Goal: Check status: Check status

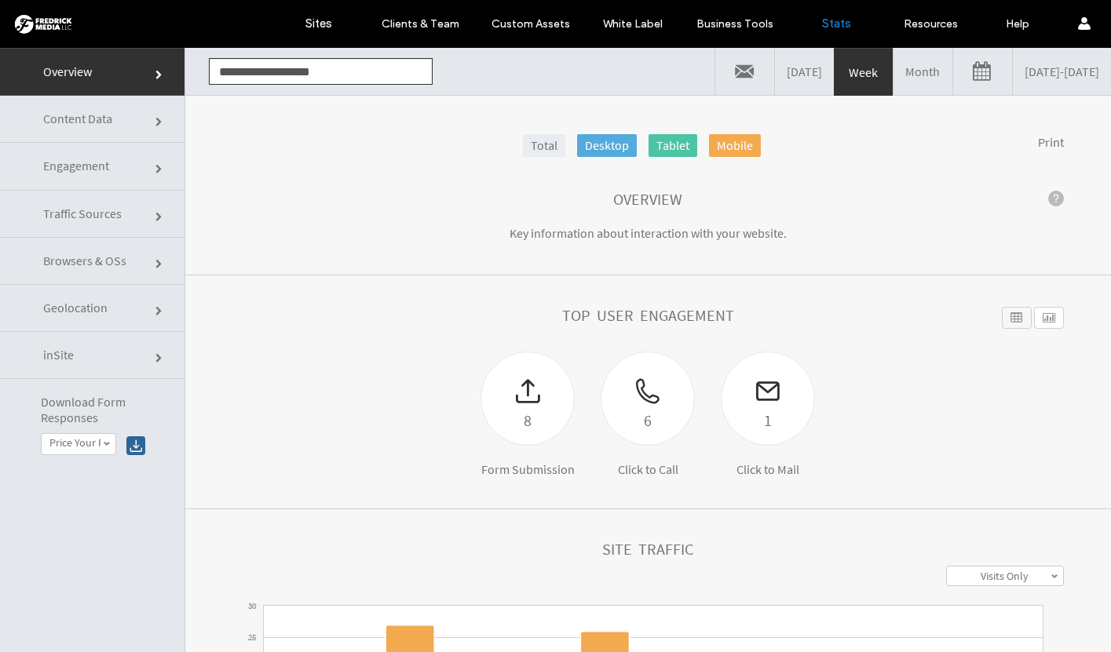
click at [79, 315] on span "Geolocation" at bounding box center [75, 308] width 64 height 16
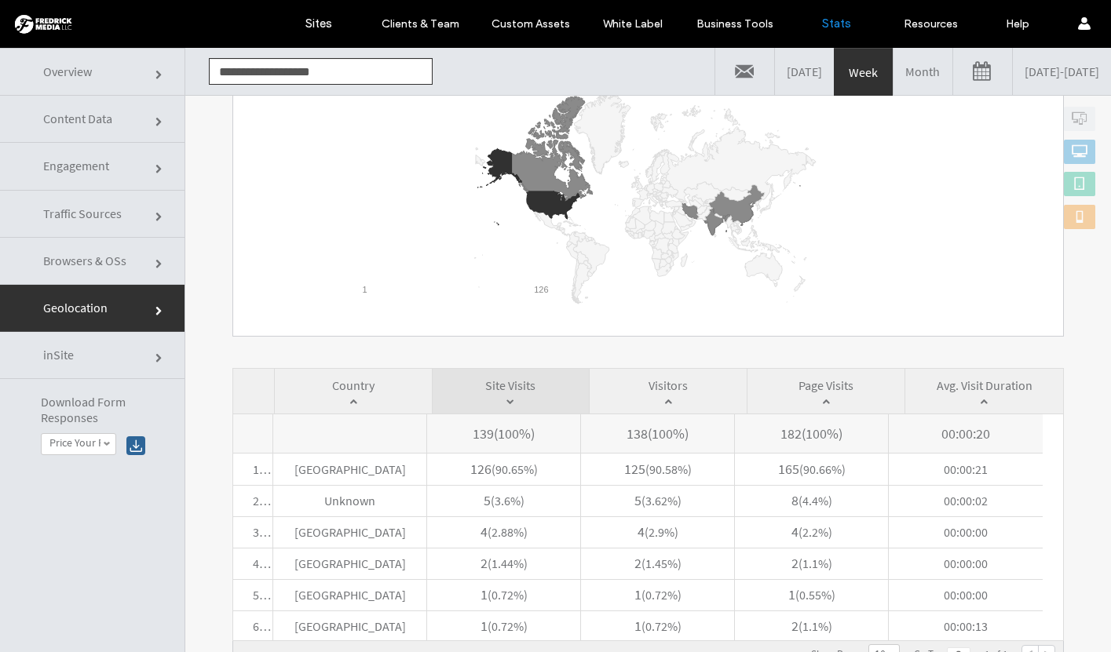
scroll to position [79, 0]
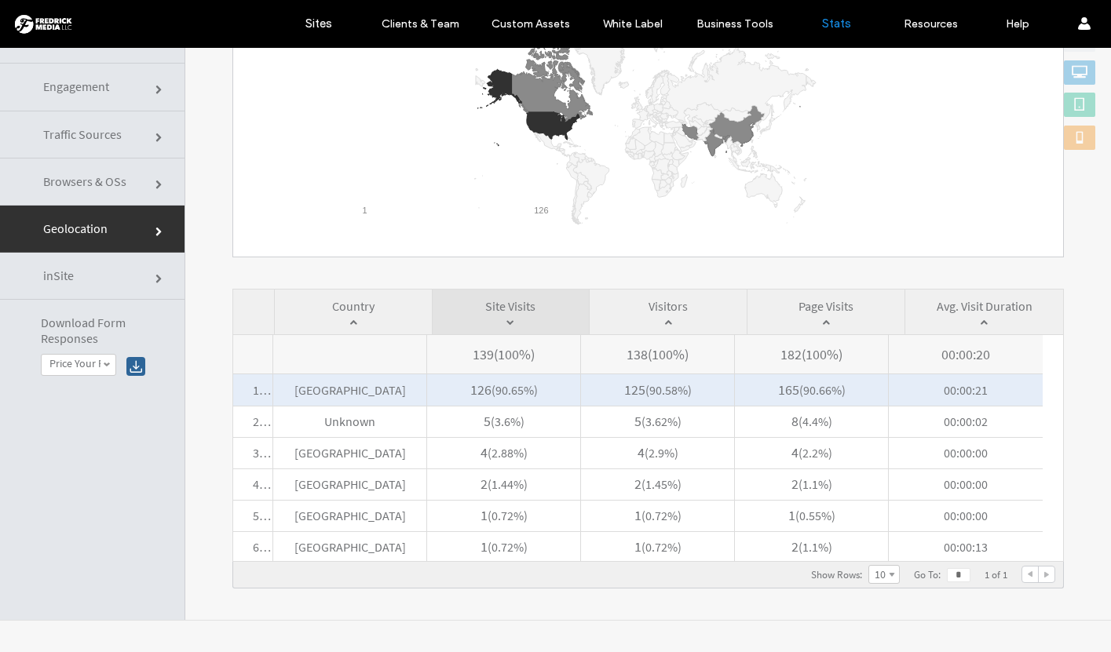
click at [377, 397] on span "[GEOGRAPHIC_DATA]" at bounding box center [349, 390] width 153 height 31
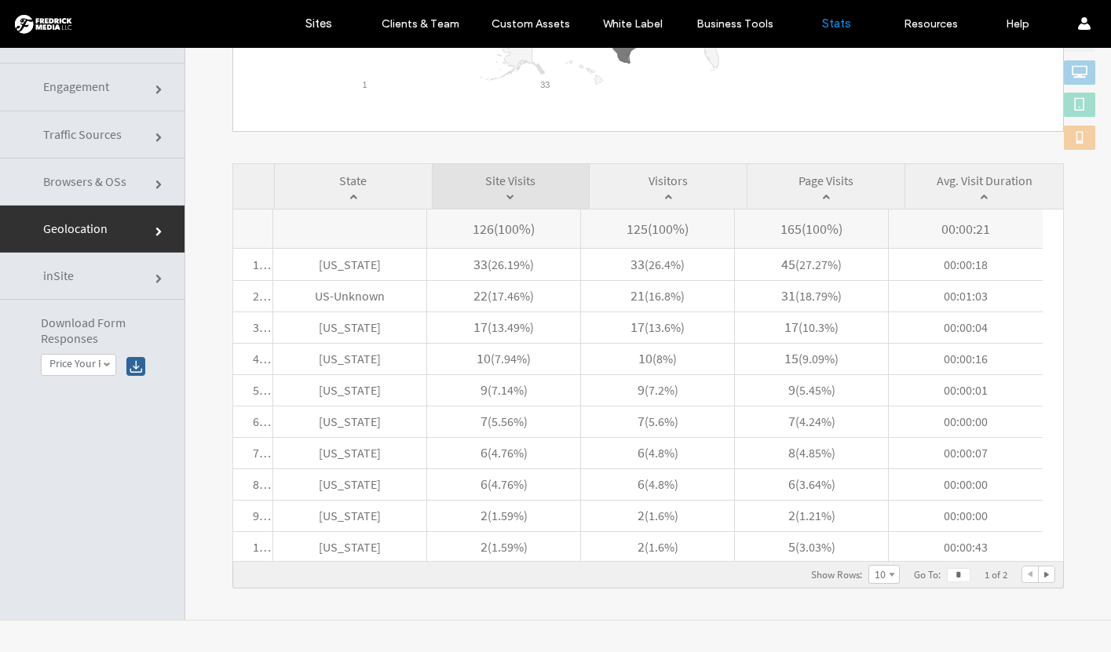
click at [85, 137] on span "Traffic Sources" at bounding box center [82, 134] width 79 height 16
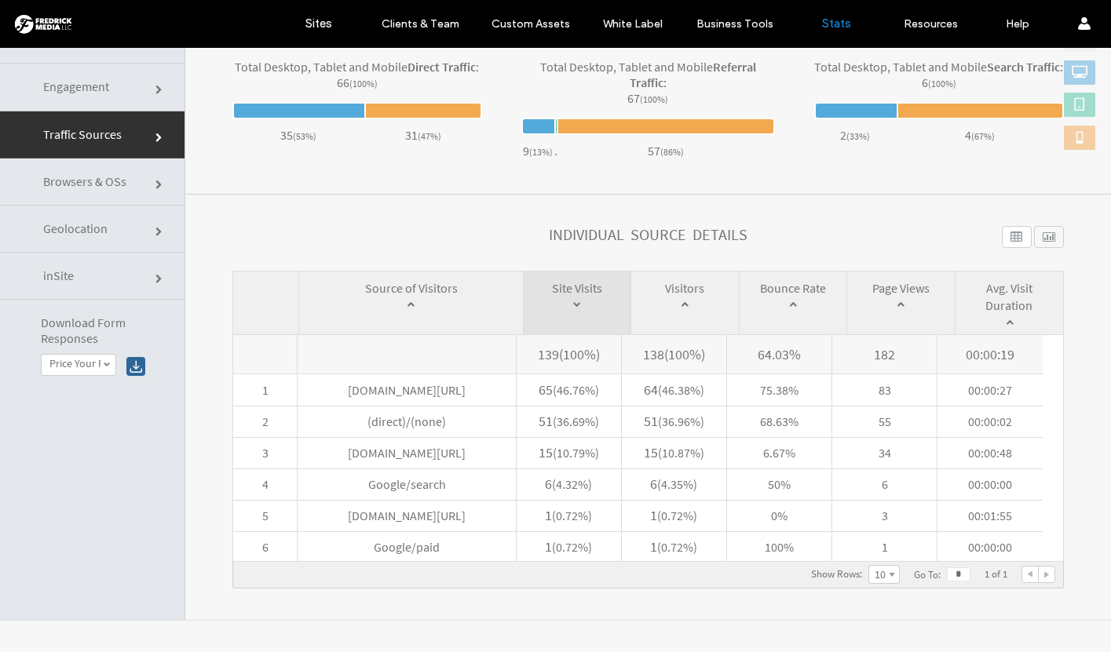
scroll to position [0, 0]
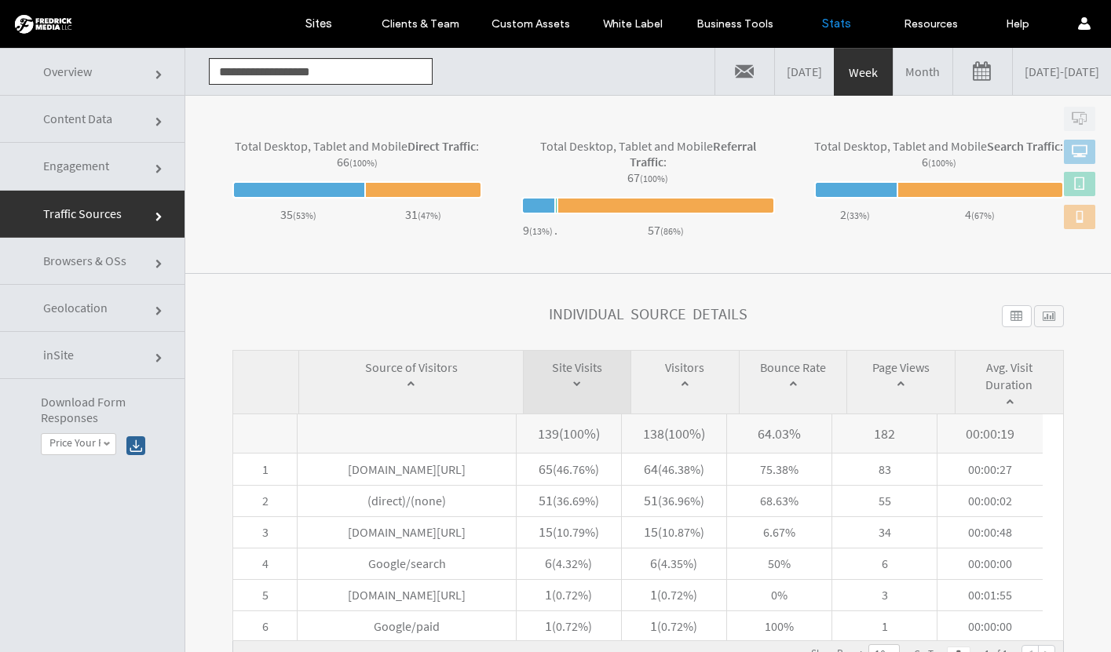
click at [894, 78] on link "Month" at bounding box center [923, 71] width 59 height 47
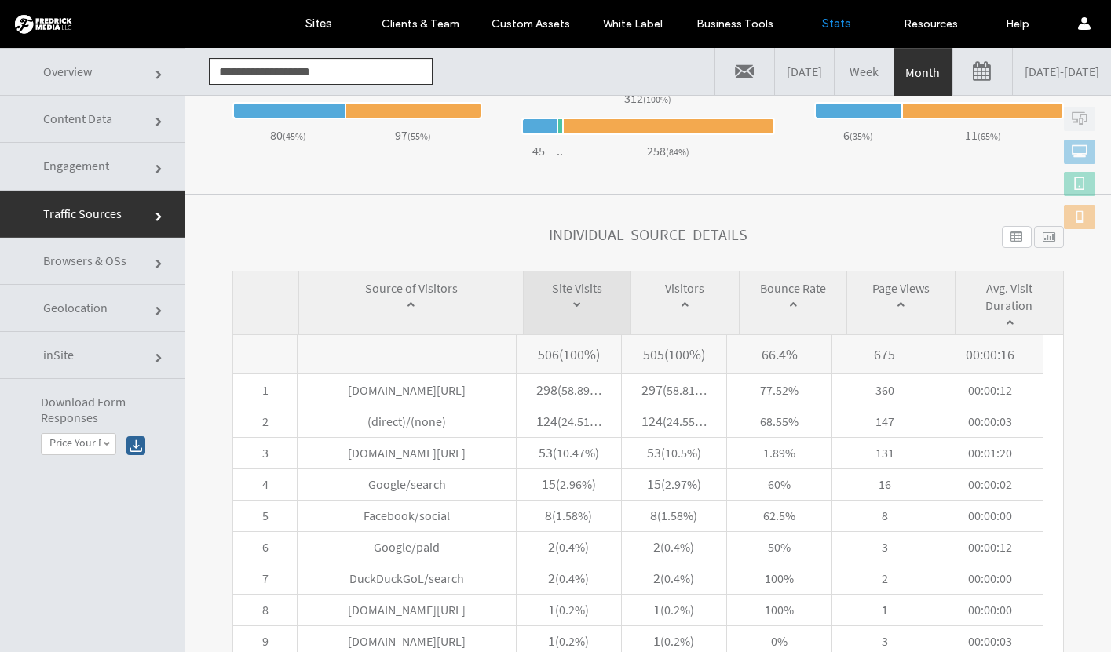
scroll to position [674, 0]
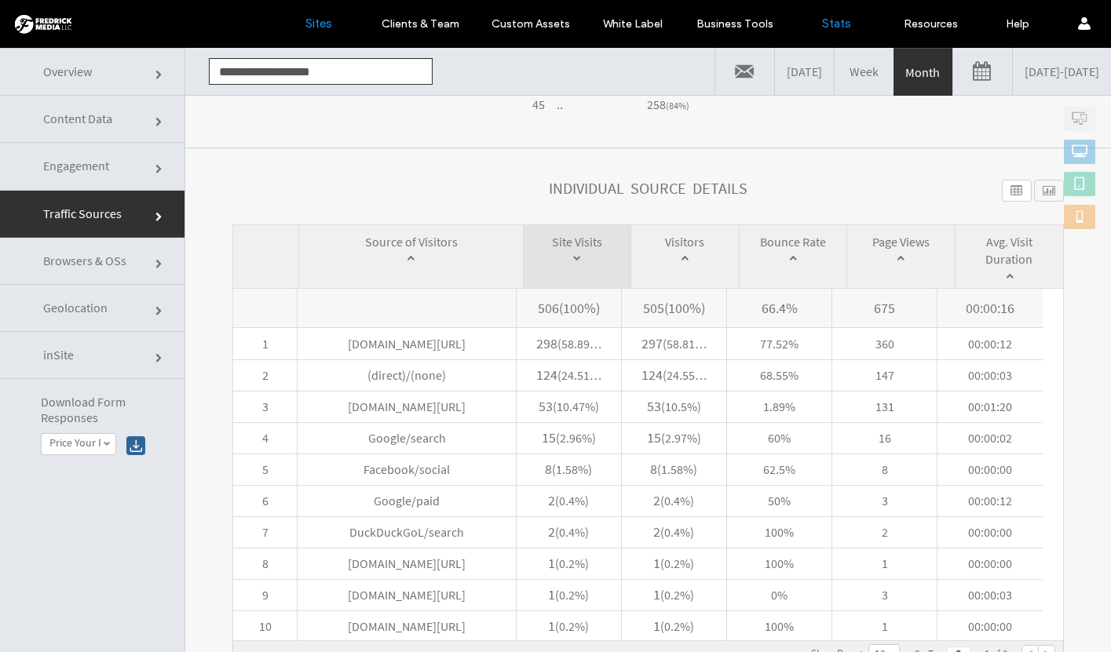
click at [326, 16] on label "Sites" at bounding box center [318, 23] width 27 height 14
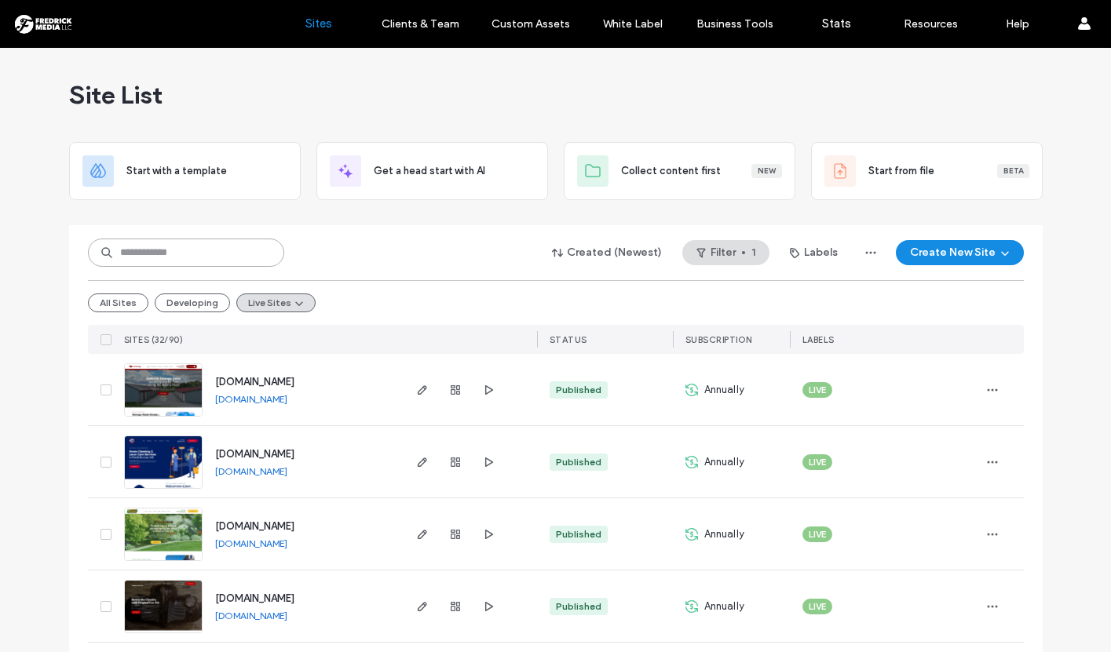
click at [197, 253] on input at bounding box center [186, 253] width 196 height 28
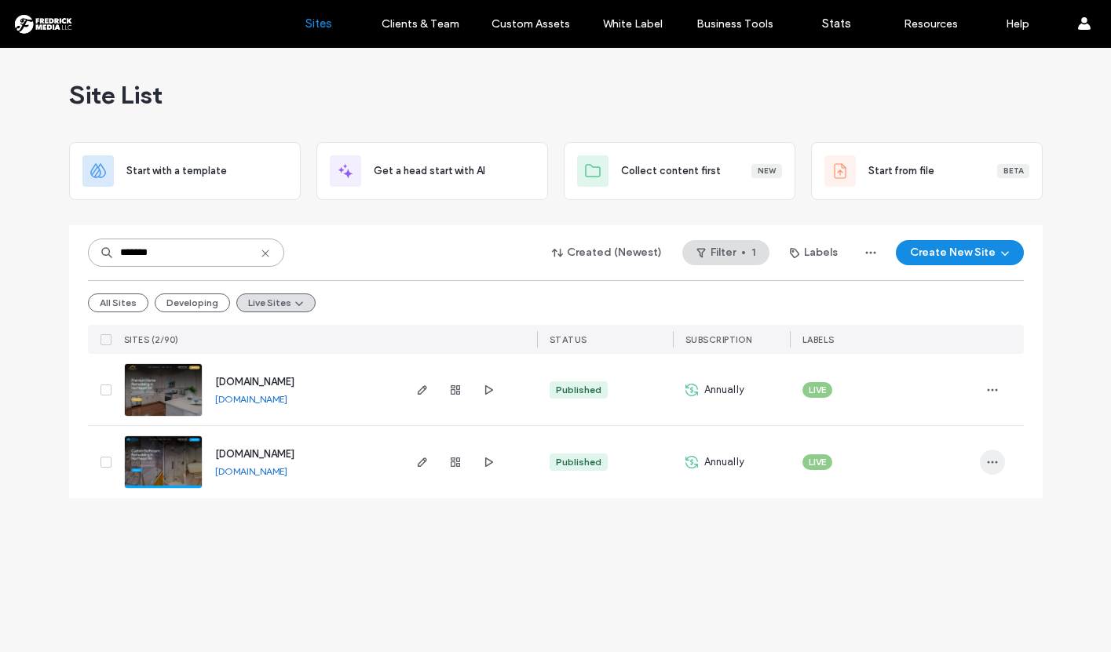
type input "*******"
click at [990, 462] on icon "button" at bounding box center [992, 462] width 13 height 13
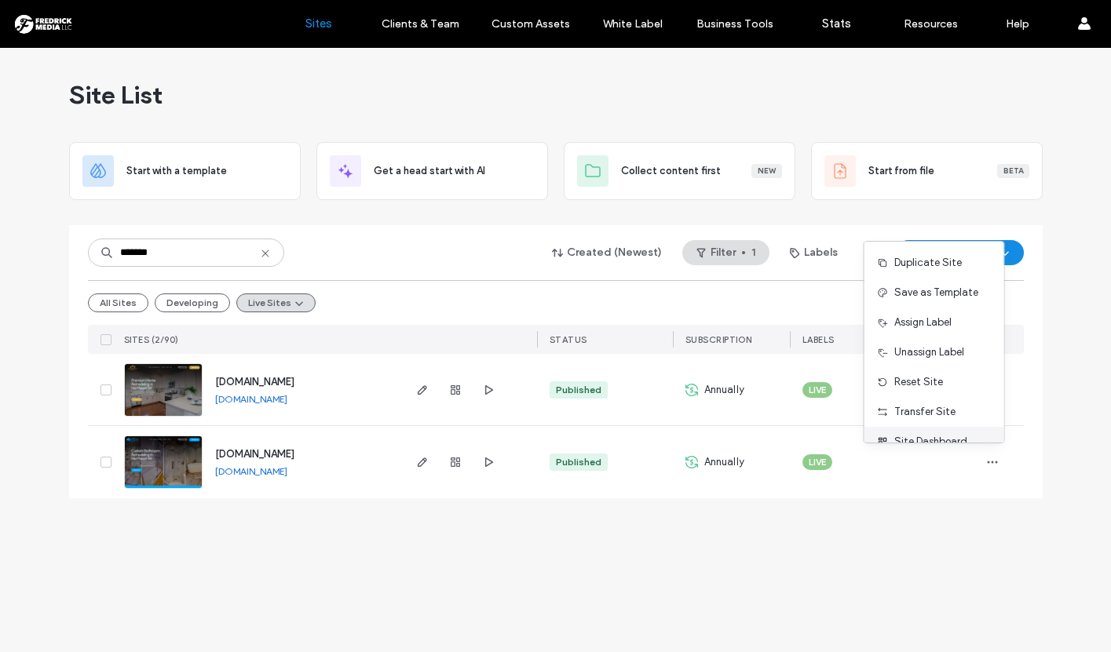
click at [948, 439] on span "Site Dashboard" at bounding box center [930, 442] width 73 height 16
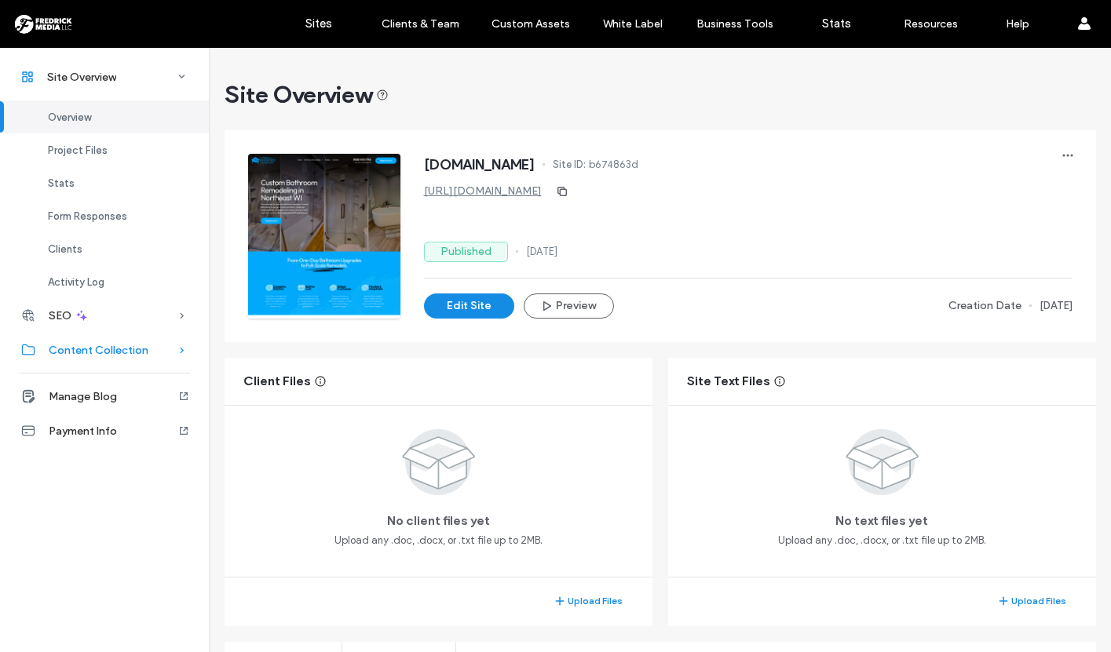
click at [103, 345] on span "Content Collection" at bounding box center [99, 350] width 100 height 13
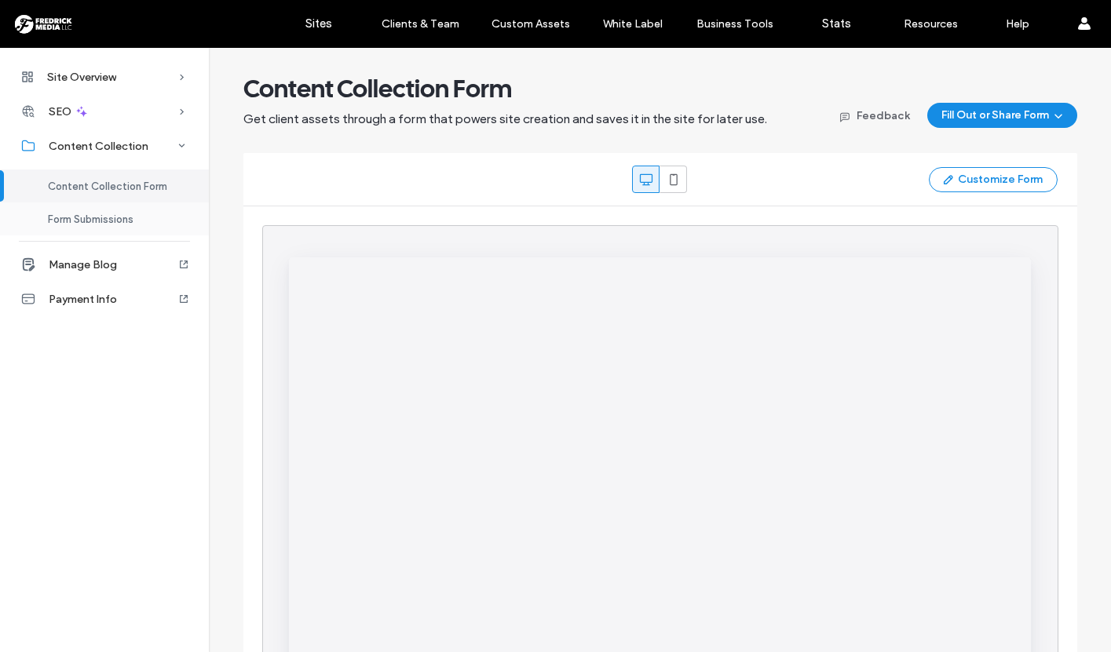
click at [96, 219] on span "Form Submissions" at bounding box center [91, 220] width 86 height 12
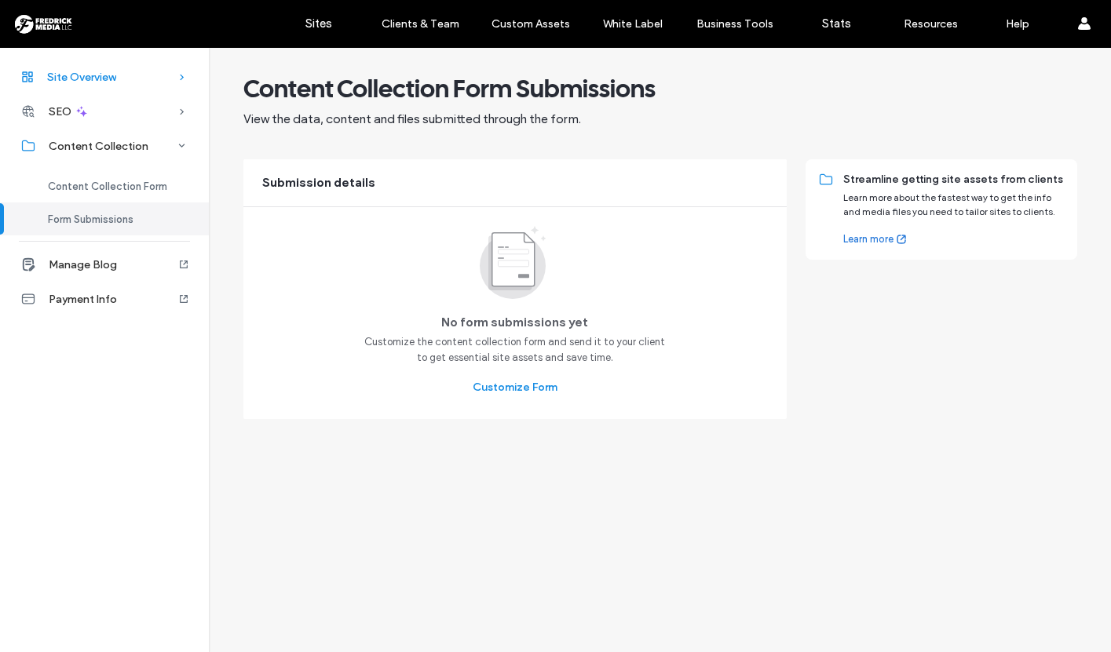
click at [77, 75] on span "Site Overview" at bounding box center [81, 77] width 69 height 13
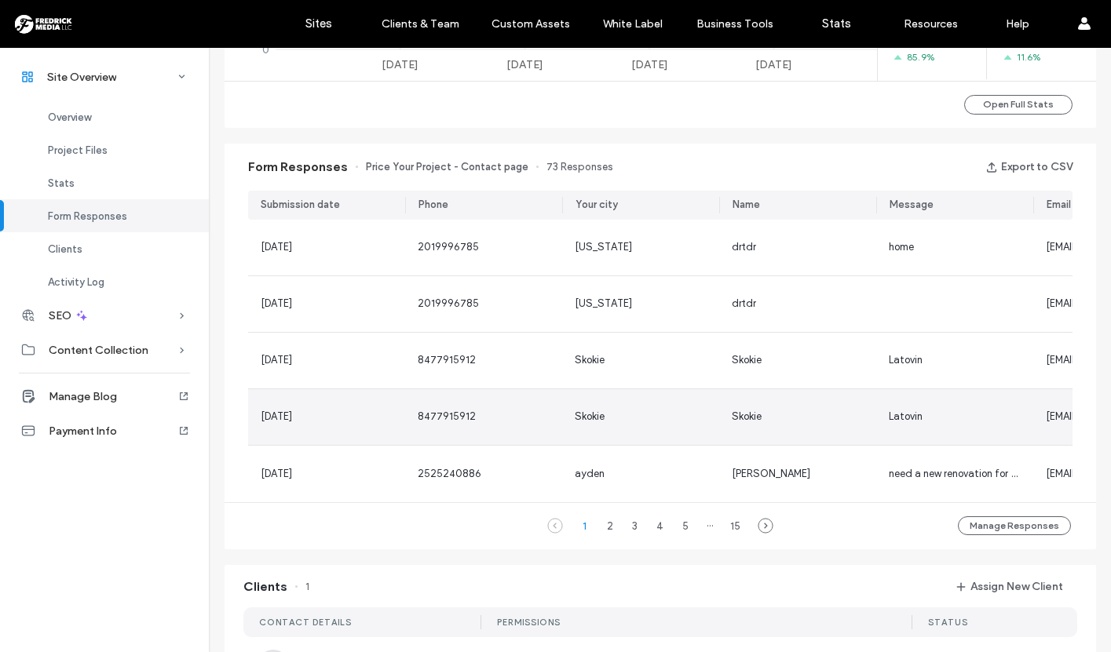
scroll to position [918, 0]
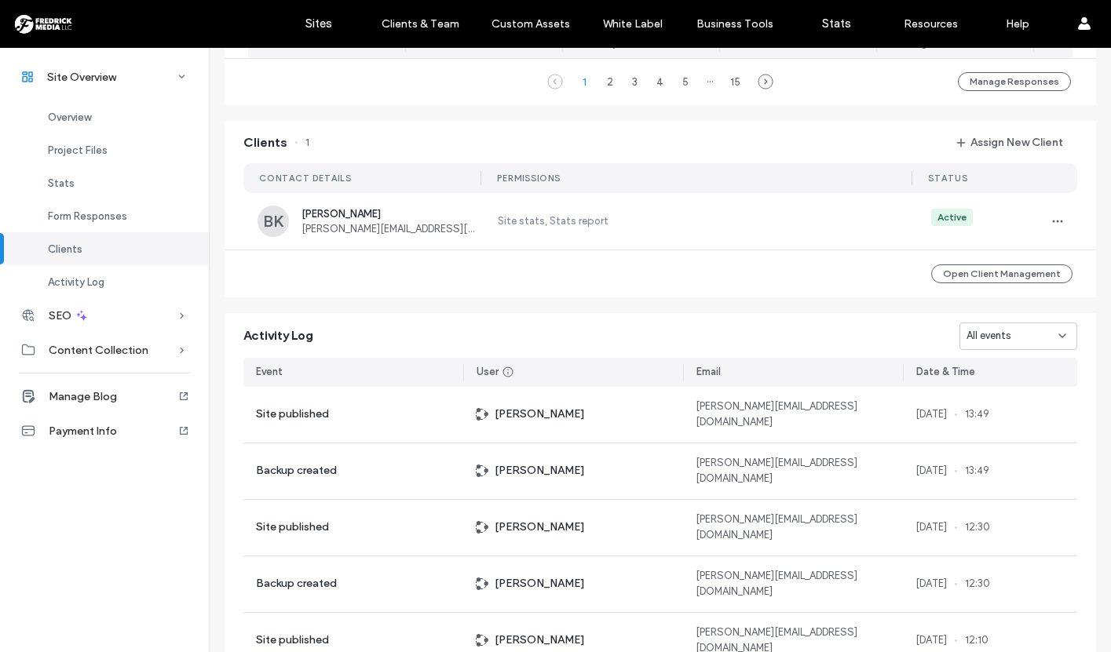
scroll to position [1365, 0]
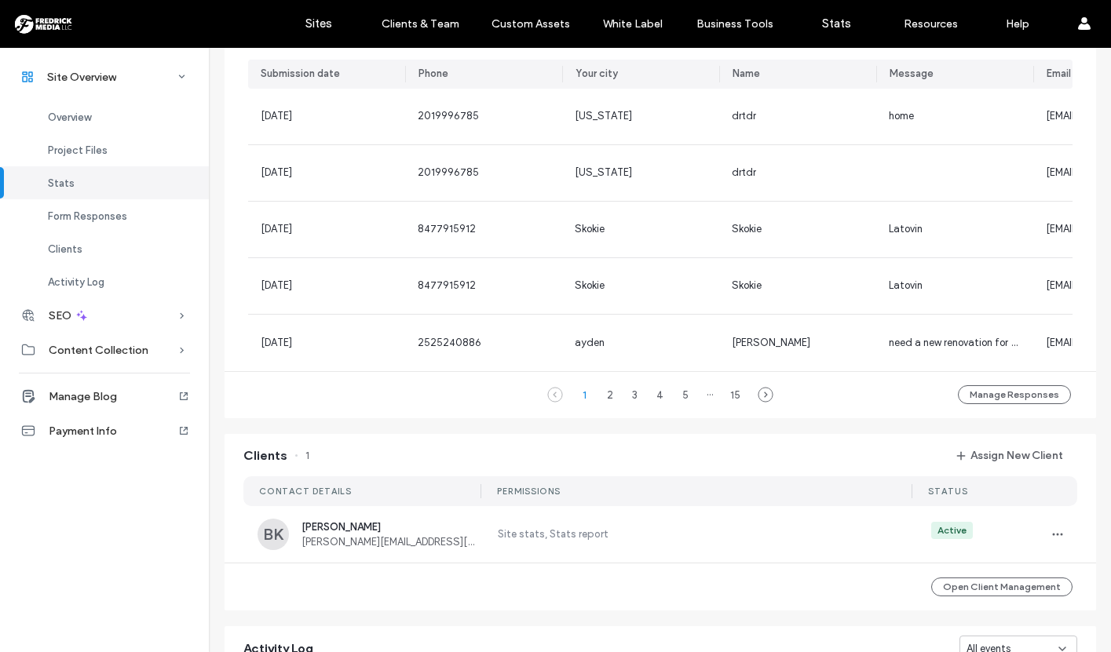
scroll to position [360, 0]
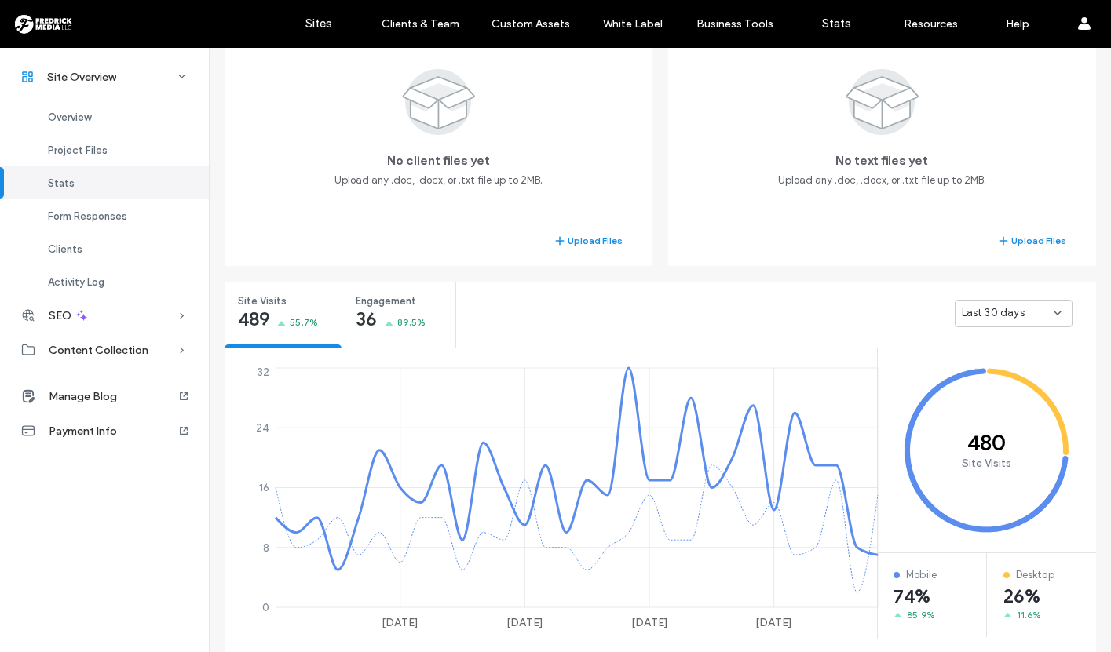
click at [979, 312] on span "Last 30 days" at bounding box center [993, 313] width 63 height 16
click at [980, 364] on span "Last 7 days" at bounding box center [984, 369] width 57 height 16
